Goal: Task Accomplishment & Management: Manage account settings

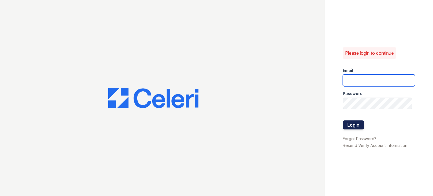
type input "[EMAIL_ADDRESS][DOMAIN_NAME]"
click at [361, 124] on button "Login" at bounding box center [353, 124] width 21 height 9
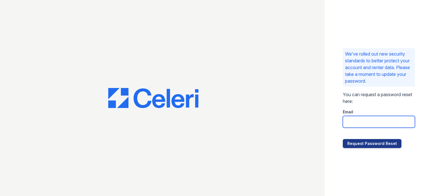
click at [363, 119] on input "email" at bounding box center [379, 122] width 72 height 12
type input "[EMAIL_ADDRESS][DOMAIN_NAME]"
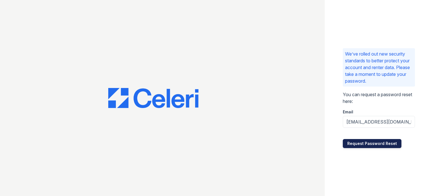
click at [371, 141] on button "Request Password Reset" at bounding box center [372, 143] width 59 height 9
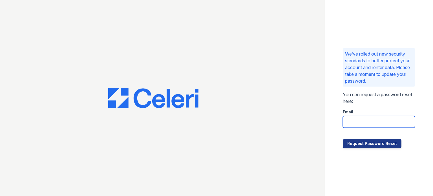
click at [370, 124] on input "email" at bounding box center [379, 122] width 72 height 12
type input "[EMAIL_ADDRESS][DOMAIN_NAME]"
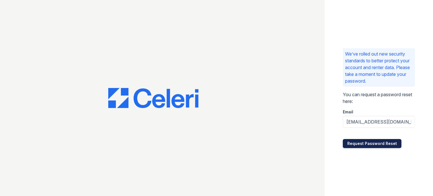
click at [363, 143] on button "Request Password Reset" at bounding box center [372, 143] width 59 height 9
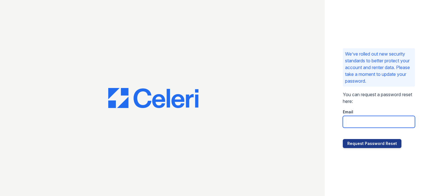
click at [354, 122] on input "email" at bounding box center [379, 122] width 72 height 12
type input "rmecum@hotmail.com"
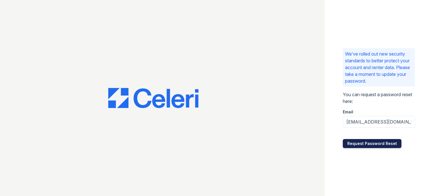
click at [361, 141] on button "Request Password Reset" at bounding box center [372, 143] width 59 height 9
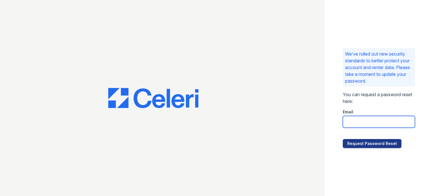
click at [365, 121] on input "email" at bounding box center [379, 122] width 72 height 12
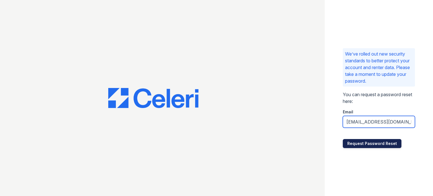
type input "rmecum@hotmail.com"
click at [357, 142] on button "Request Password Reset" at bounding box center [372, 143] width 59 height 9
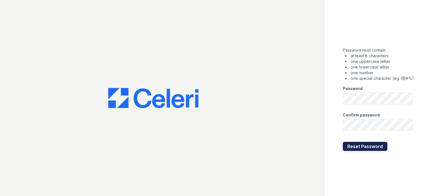
click at [354, 147] on button "Reset Password" at bounding box center [365, 146] width 45 height 9
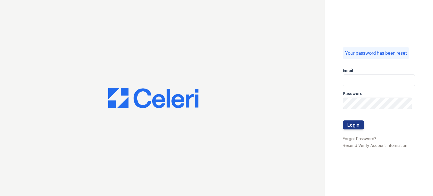
type input "rmecum@hotmail.com"
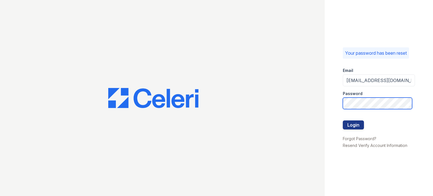
click at [305, 108] on div "Your password has been reset Email rmecum@hotmail.com Password Login Forgot Pas…" at bounding box center [216, 98] width 433 height 196
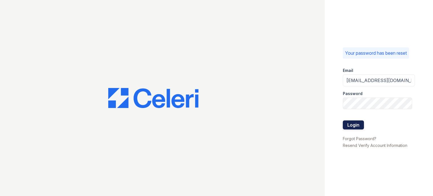
click at [355, 123] on button "Login" at bounding box center [353, 124] width 21 height 9
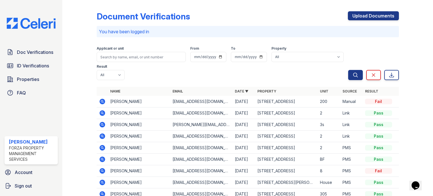
click at [374, 102] on div "Fail" at bounding box center [378, 102] width 27 height 6
click at [135, 101] on td "[PERSON_NAME]" at bounding box center [139, 102] width 62 height 12
click at [280, 104] on td "[STREET_ADDRESS]" at bounding box center [286, 102] width 62 height 12
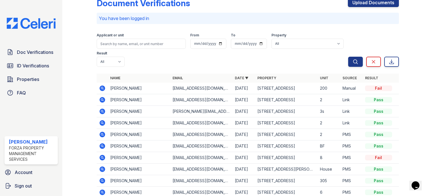
scroll to position [19, 0]
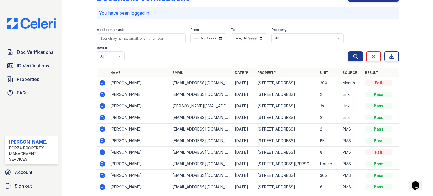
click at [102, 83] on icon at bounding box center [102, 83] width 7 height 7
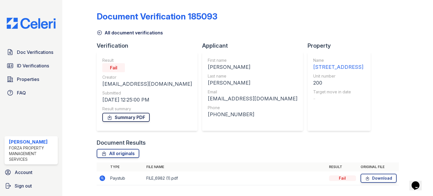
click at [126, 117] on link "Summary PDF" at bounding box center [125, 117] width 47 height 9
